Goal: Information Seeking & Learning: Learn about a topic

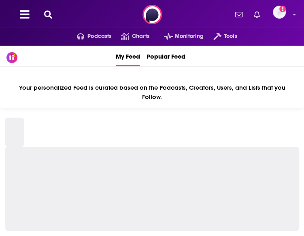
click at [300, 125] on div at bounding box center [152, 174] width 304 height 123
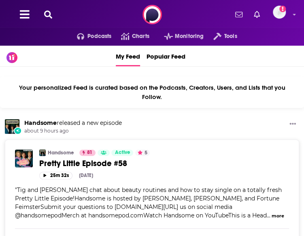
click at [48, 11] on icon at bounding box center [48, 15] width 8 height 8
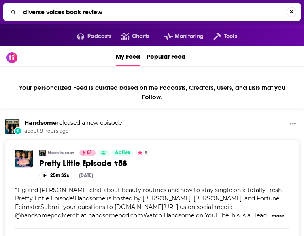
type input "diverse voices book review"
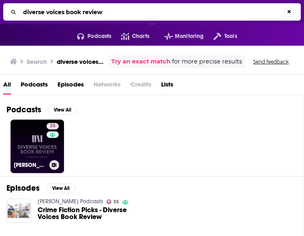
click at [32, 148] on link "35 [PERSON_NAME] Podcasts" at bounding box center [37, 146] width 53 height 53
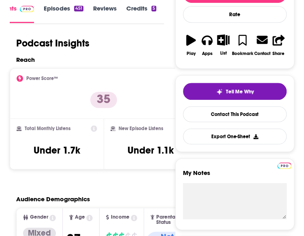
scroll to position [134, 0]
